Goal: Complete application form

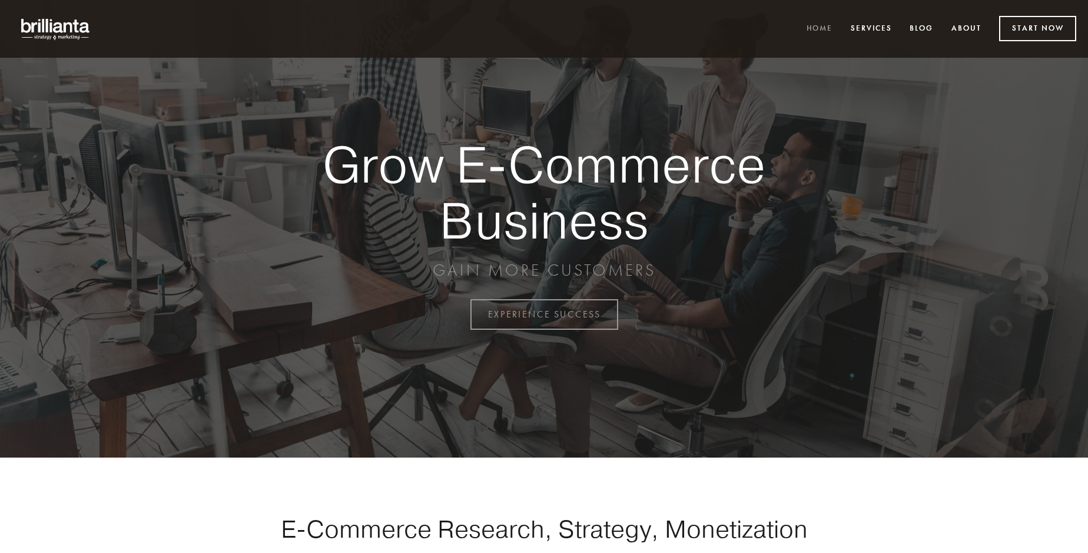
scroll to position [3086, 0]
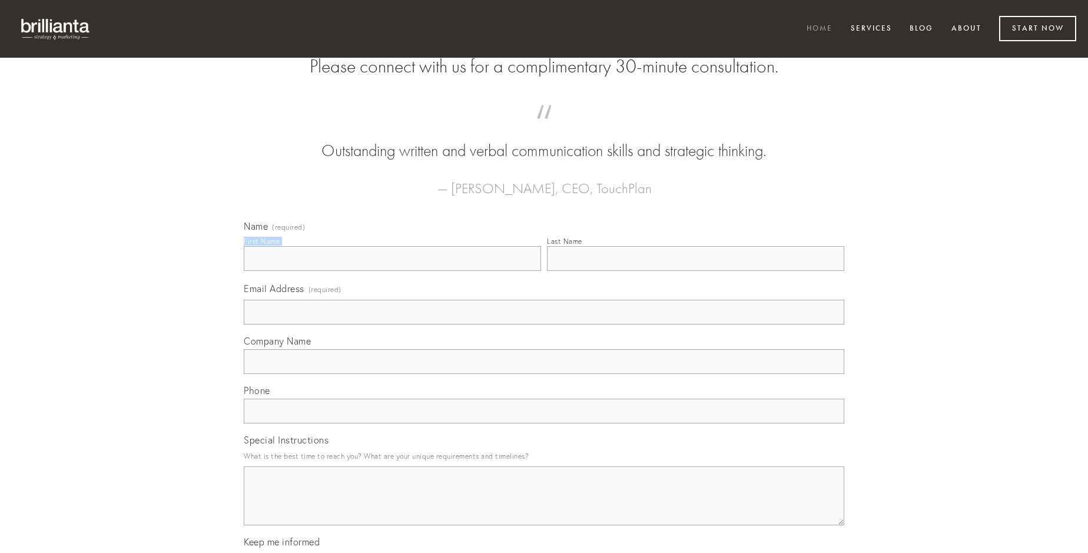
type input "[PERSON_NAME]"
click at [695, 271] on input "Last Name" at bounding box center [695, 258] width 297 height 25
type input "[PERSON_NAME]"
click at [544, 324] on input "Email Address (required)" at bounding box center [544, 312] width 600 height 25
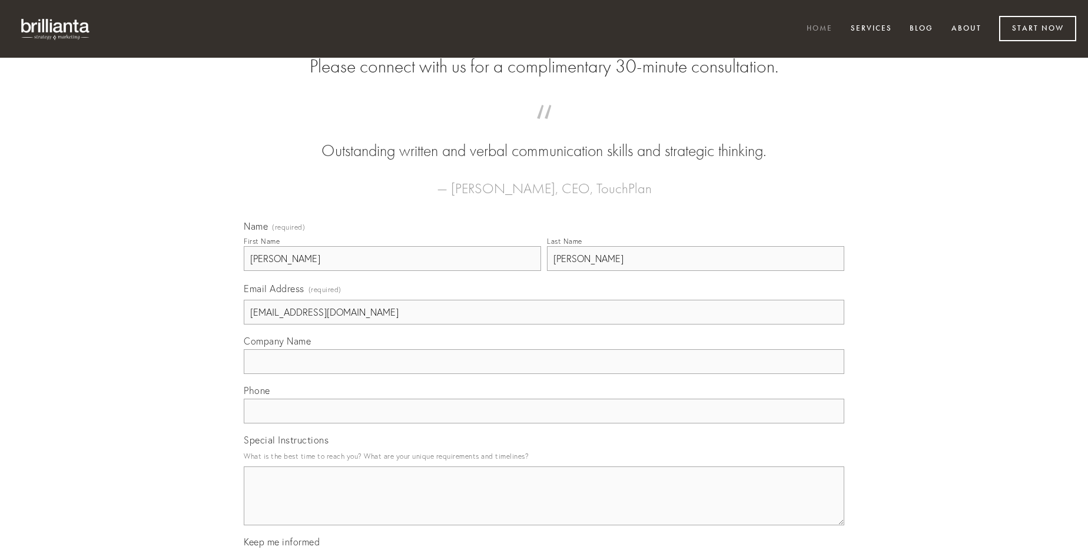
type input "[EMAIL_ADDRESS][DOMAIN_NAME]"
click at [544, 374] on input "Company Name" at bounding box center [544, 361] width 600 height 25
type input "comis"
click at [544, 423] on input "text" at bounding box center [544, 411] width 600 height 25
click at [544, 506] on textarea "Special Instructions" at bounding box center [544, 495] width 600 height 59
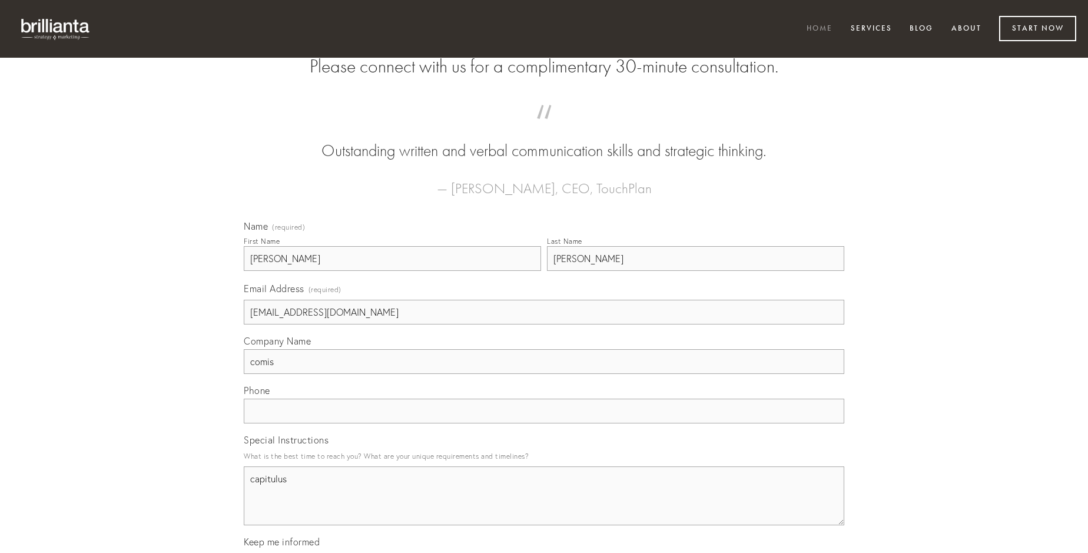
type textarea "capitulus"
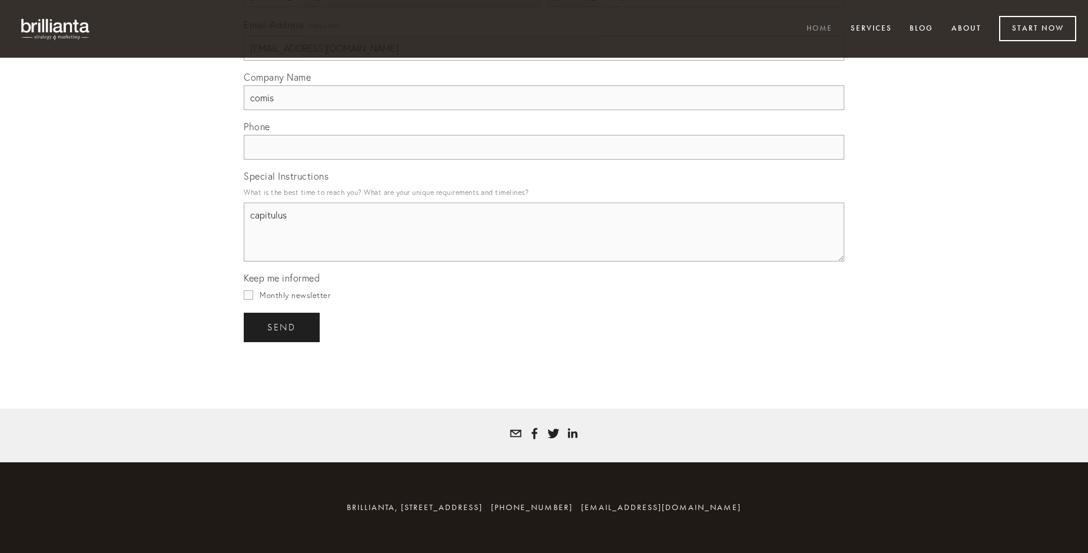
click at [283, 327] on span "send" at bounding box center [281, 327] width 29 height 11
